Goal: Information Seeking & Learning: Learn about a topic

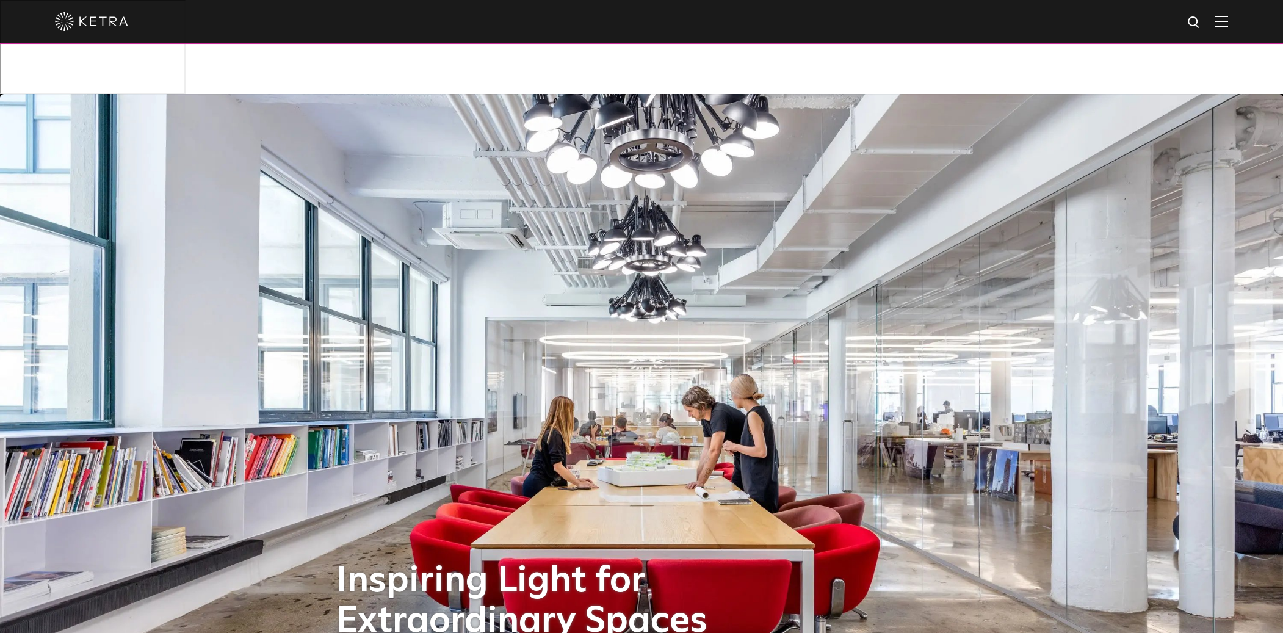
click at [1223, 23] on img at bounding box center [1220, 21] width 13 height 12
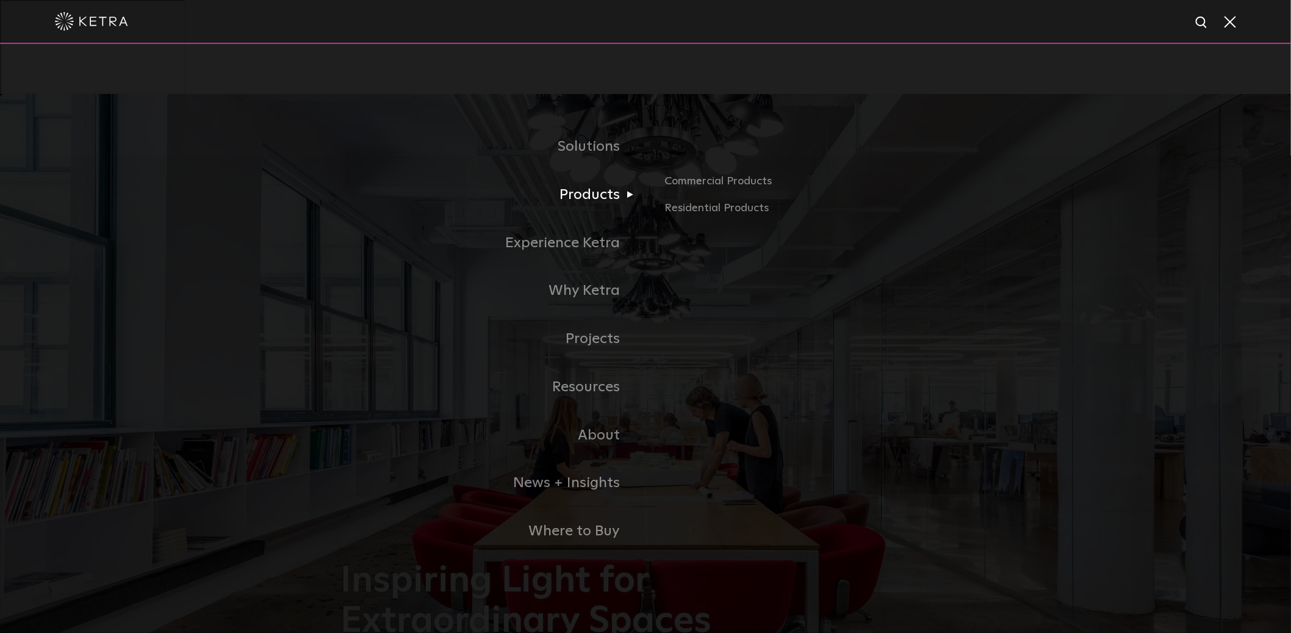
click at [611, 202] on link "Products" at bounding box center [492, 195] width 305 height 48
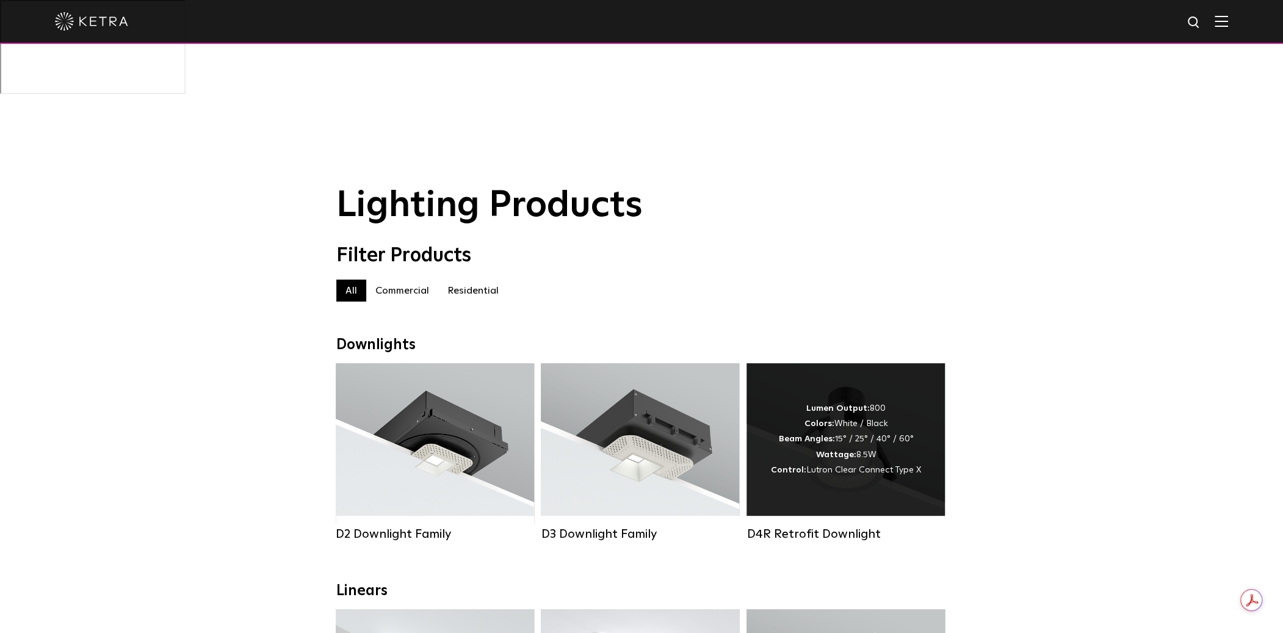
click at [839, 401] on div "Lumen Output: 800 Colors: White / Black Beam Angles: 15° / 25° / 40° / 60° Watt…" at bounding box center [846, 439] width 150 height 77
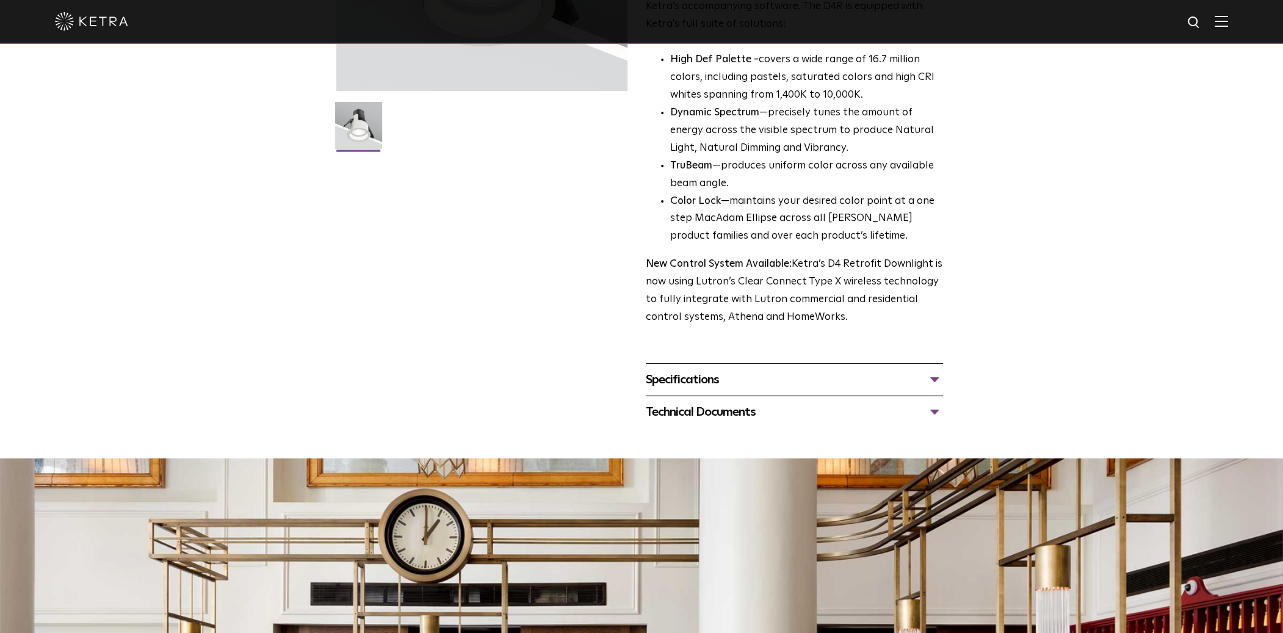
scroll to position [405, 0]
